Goal: Task Accomplishment & Management: Manage account settings

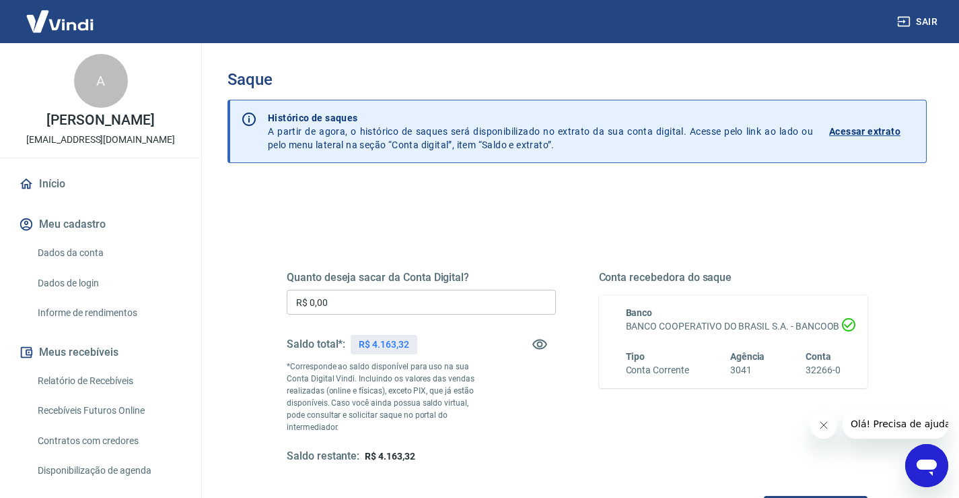
drag, startPoint x: 413, startPoint y: 284, endPoint x: 401, endPoint y: 287, distance: 12.6
click at [403, 285] on div "Quanto deseja sacar da Conta Digital? R$ 0,00 ​ Saldo total*: R$ 4.163,32 *Corr…" at bounding box center [421, 367] width 269 height 193
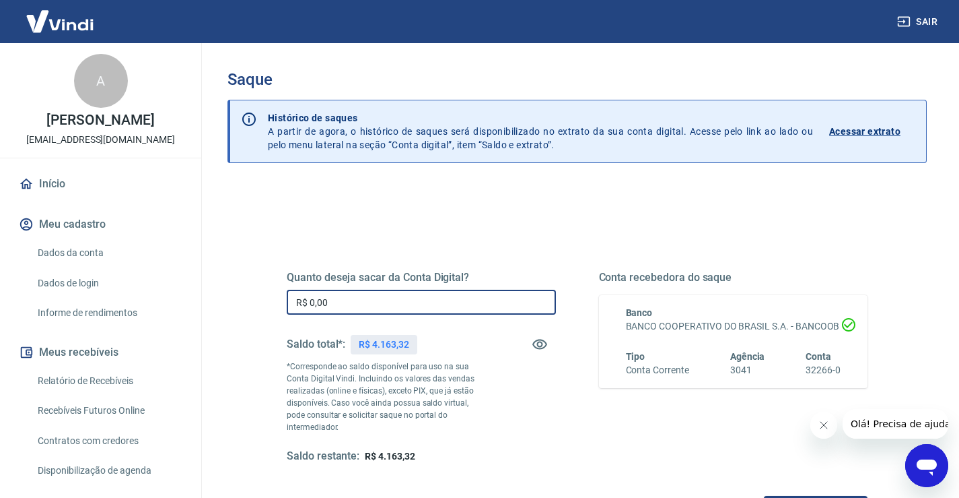
drag, startPoint x: 380, startPoint y: 304, endPoint x: 135, endPoint y: 305, distance: 245.1
click at [135, 305] on div "Sair A ARTHUR AGRELI falecom@agrelimaquinas.com.br Início Meu cadastro Dados da…" at bounding box center [479, 249] width 959 height 498
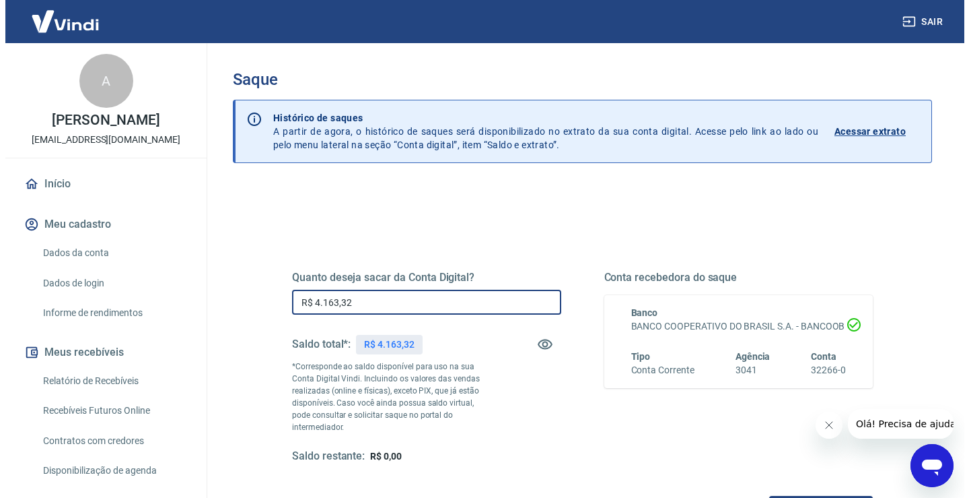
scroll to position [180, 0]
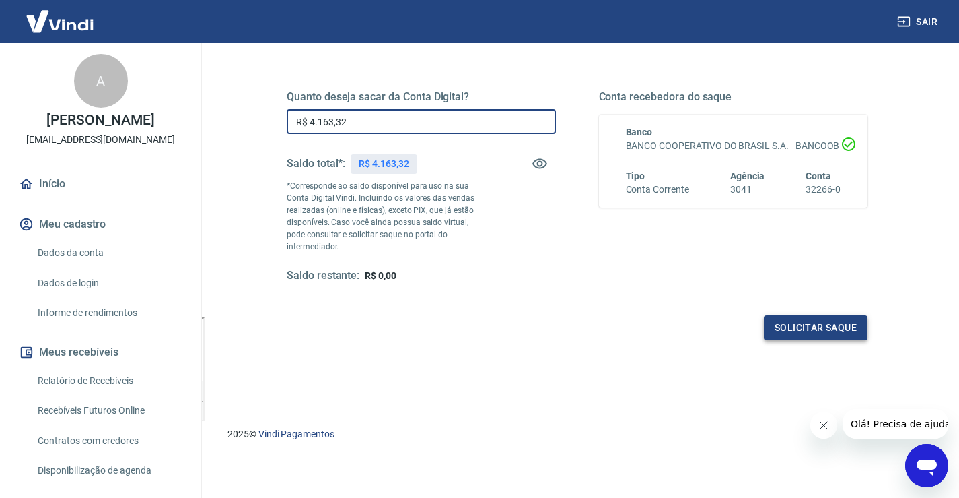
type input "R$ 4.163,32"
click at [809, 316] on button "Solicitar saque" at bounding box center [816, 327] width 104 height 25
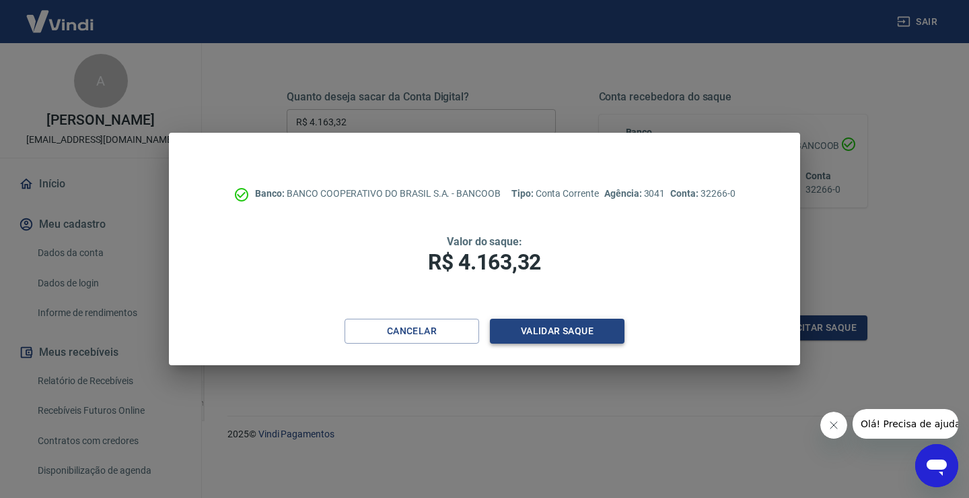
click at [586, 331] on button "Validar saque" at bounding box center [557, 330] width 135 height 25
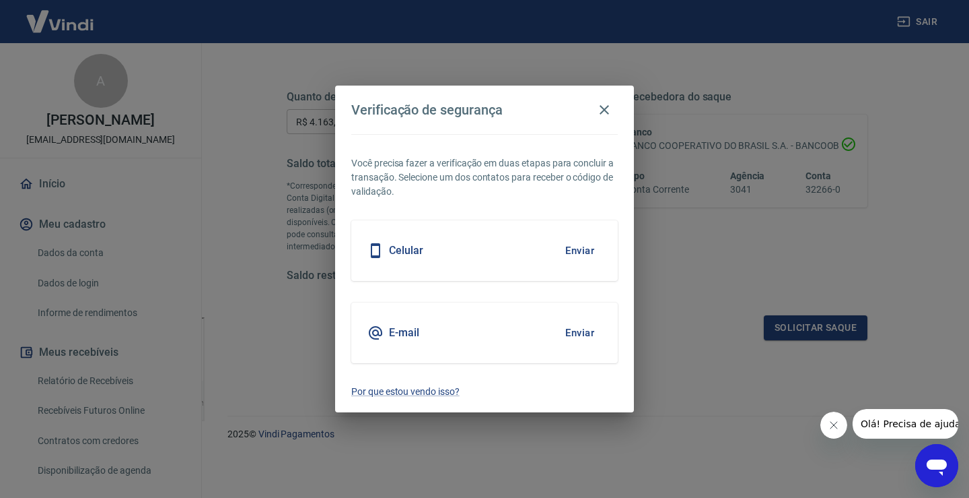
click at [566, 250] on button "Enviar" at bounding box center [580, 250] width 44 height 28
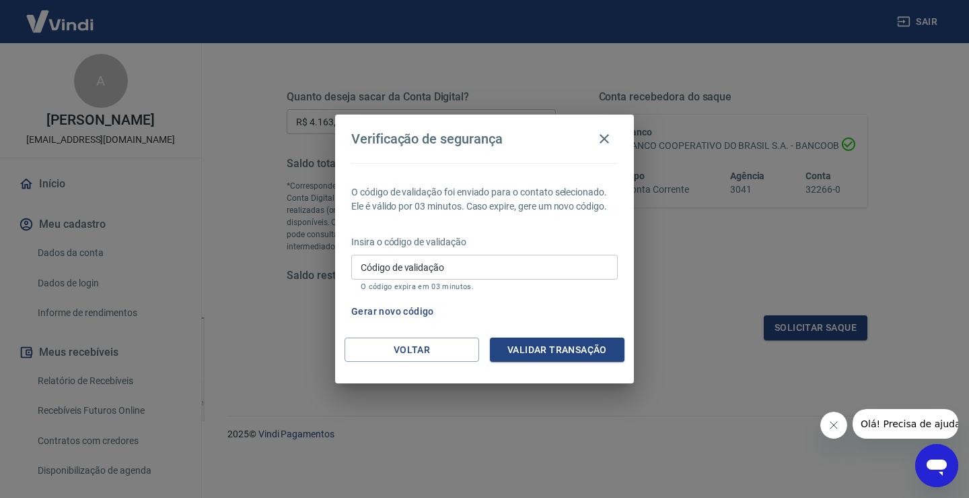
click at [407, 266] on input "Código de validação" at bounding box center [484, 266] width 267 height 25
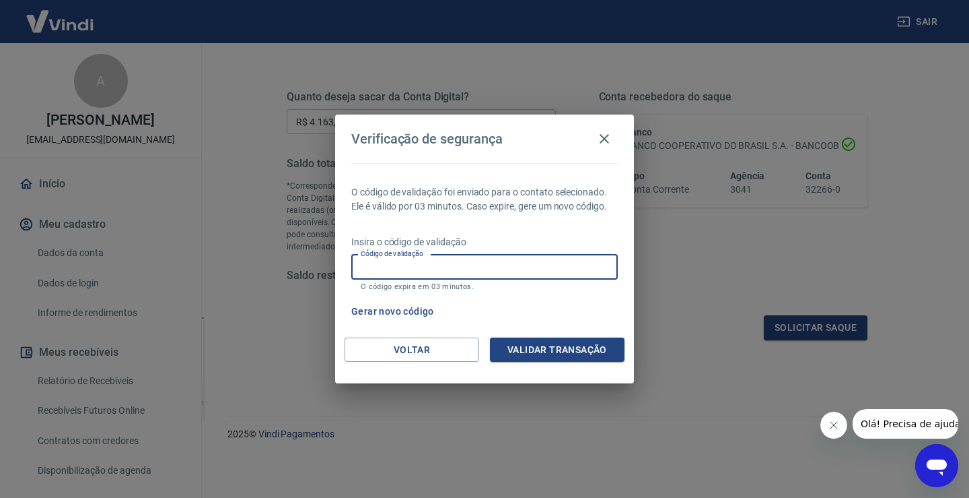
click at [529, 260] on input "Código de validação" at bounding box center [484, 266] width 267 height 25
type input "873991"
click at [574, 348] on button "Validar transação" at bounding box center [557, 349] width 135 height 25
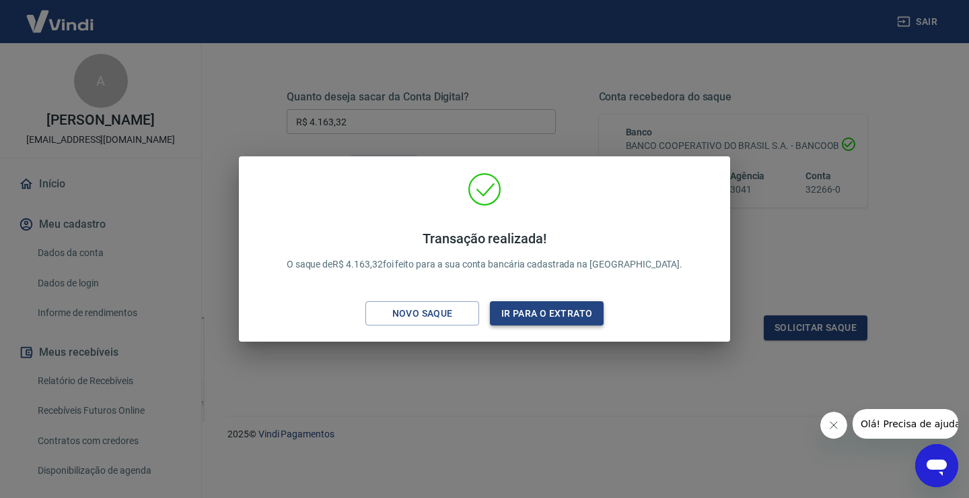
click at [543, 318] on button "Ir para o extrato" at bounding box center [547, 313] width 114 height 25
